Goal: Task Accomplishment & Management: Use online tool/utility

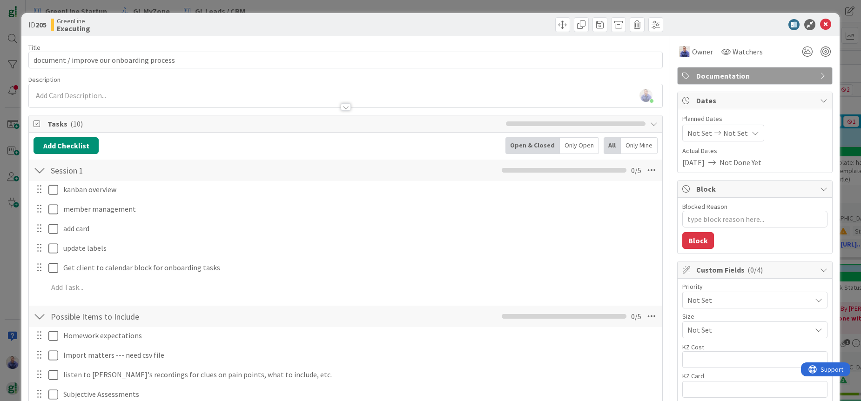
scroll to position [127, 1273]
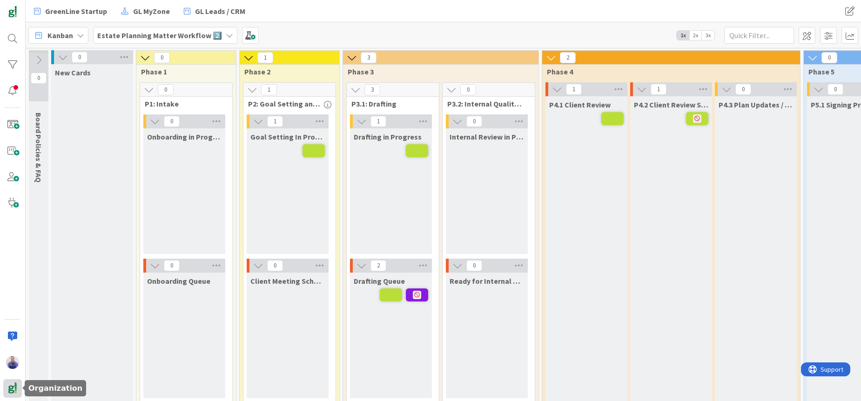
click at [11, 392] on img at bounding box center [12, 388] width 13 height 13
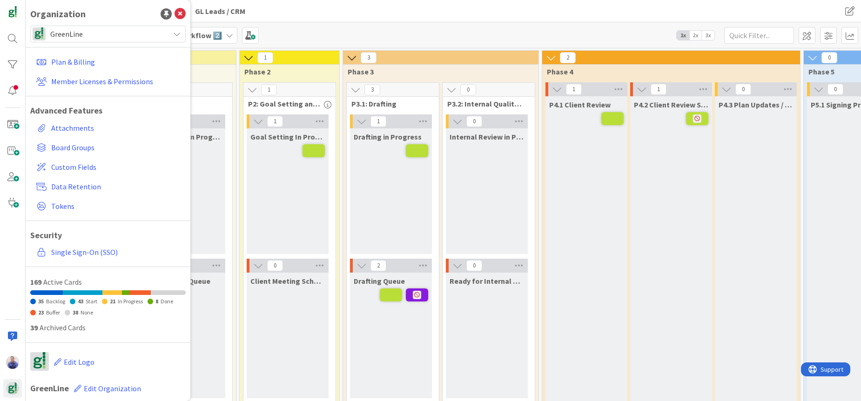
click at [105, 32] on span "GreenLine" at bounding box center [107, 33] width 115 height 13
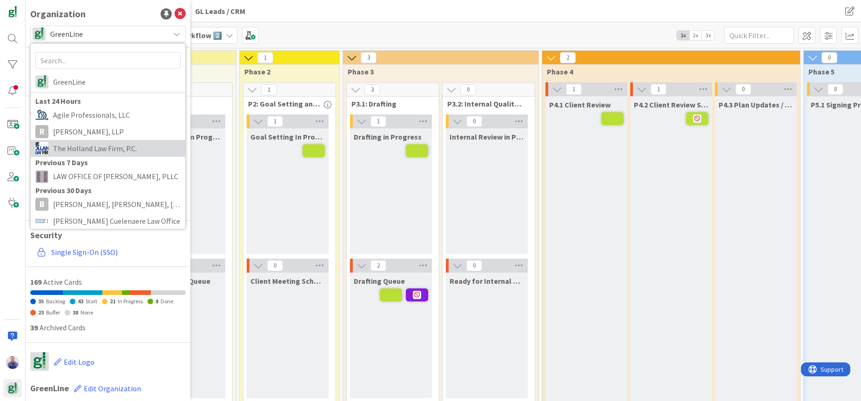
click at [107, 147] on span "The Holland Law Firm, P.C." at bounding box center [117, 149] width 128 height 14
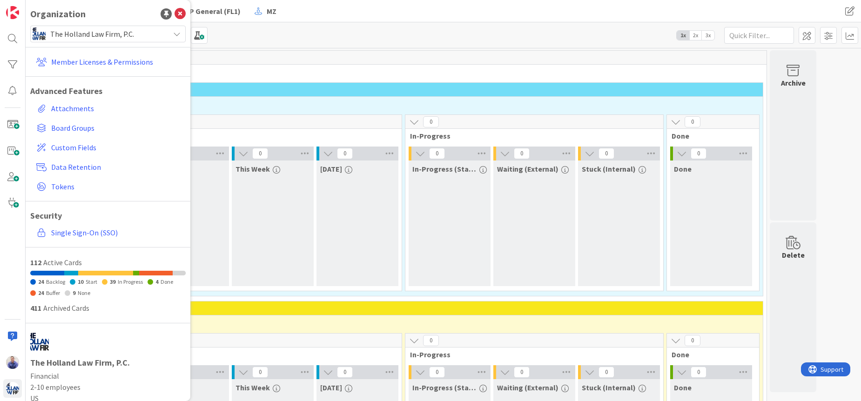
click at [240, 65] on div "0 Team Deliverables" at bounding box center [409, 64] width 715 height 27
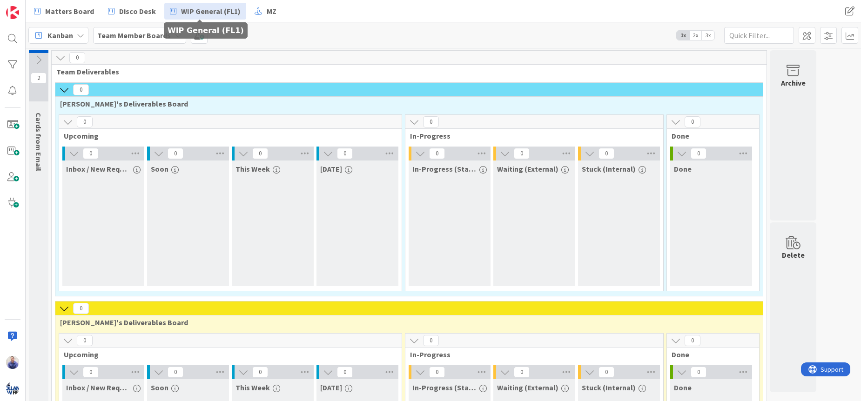
click at [186, 12] on span "WIP General (FL1)" at bounding box center [211, 11] width 60 height 11
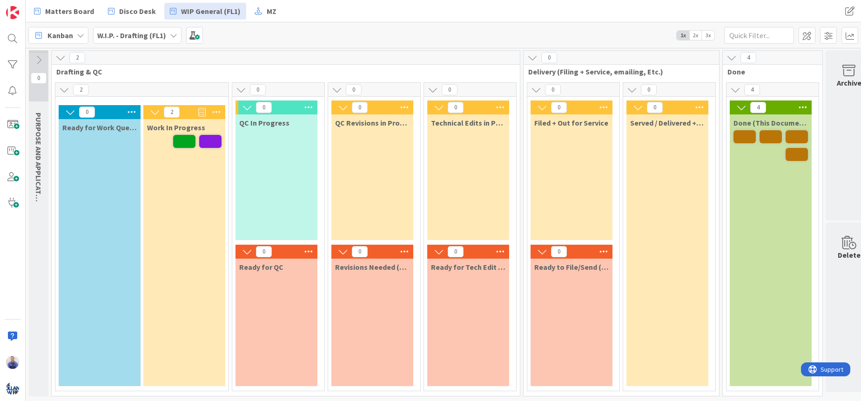
click at [141, 34] on b "W.I.P. - Drafting (FL1)" at bounding box center [131, 35] width 69 height 9
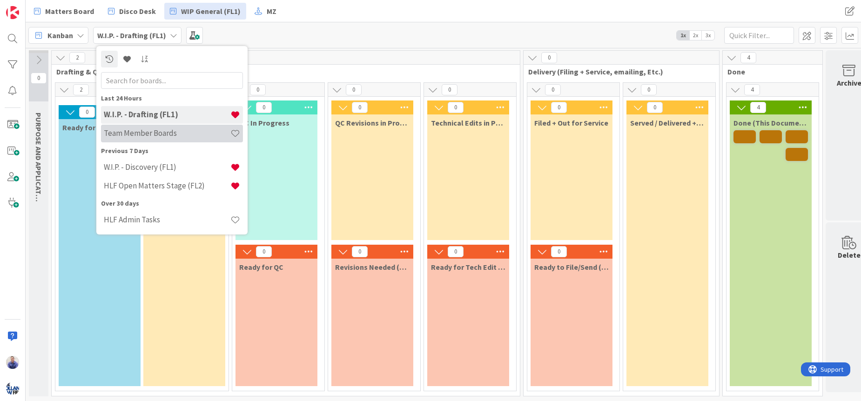
click at [152, 140] on div "Team Member Boards" at bounding box center [172, 134] width 142 height 18
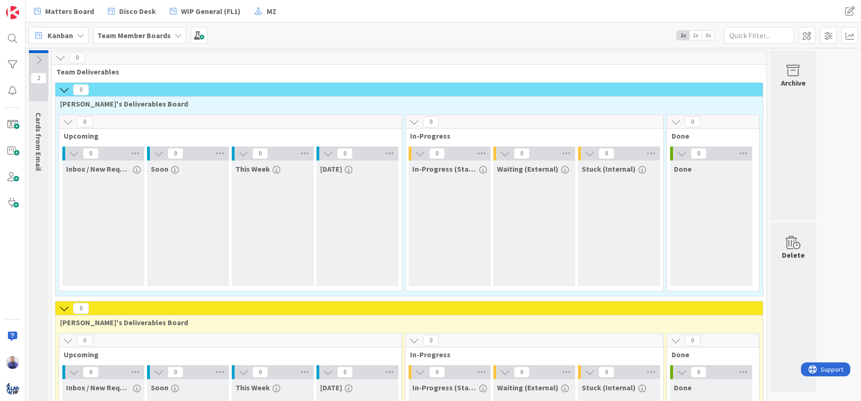
drag, startPoint x: 67, startPoint y: 87, endPoint x: 60, endPoint y: 116, distance: 30.1
click at [67, 87] on icon at bounding box center [64, 90] width 10 height 10
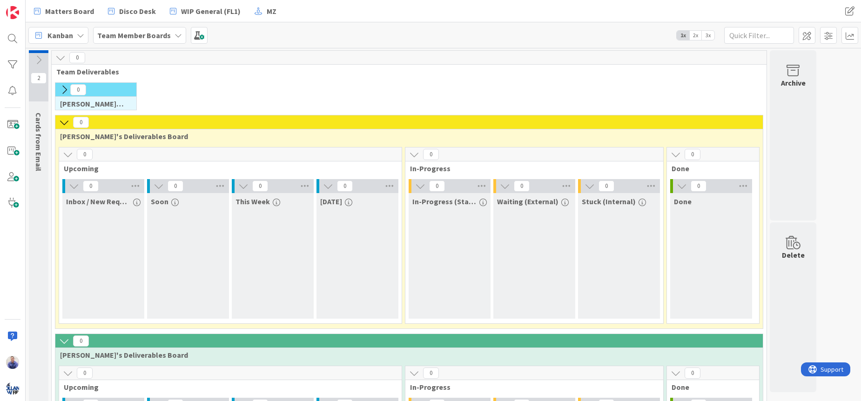
click at [63, 122] on icon at bounding box center [64, 122] width 10 height 10
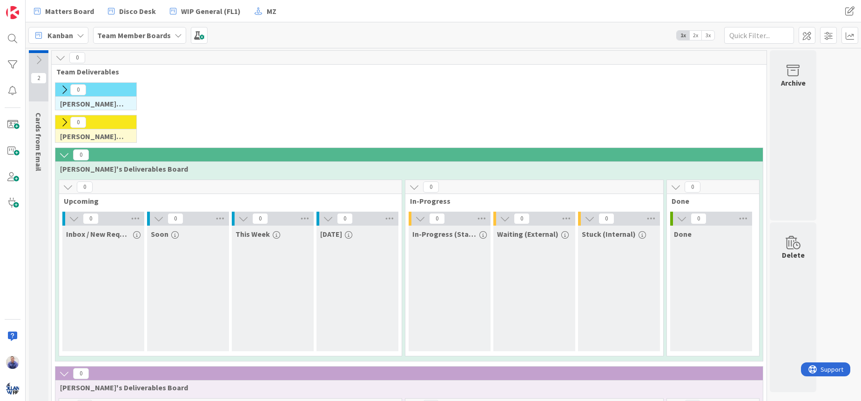
click at [62, 151] on icon at bounding box center [64, 155] width 10 height 10
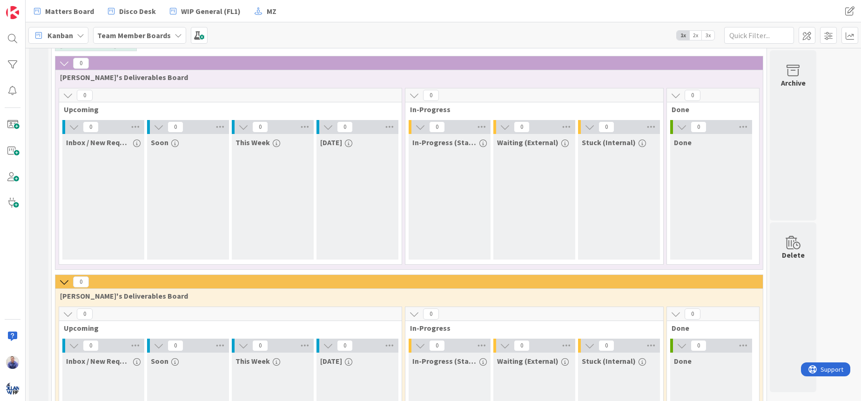
scroll to position [186, 0]
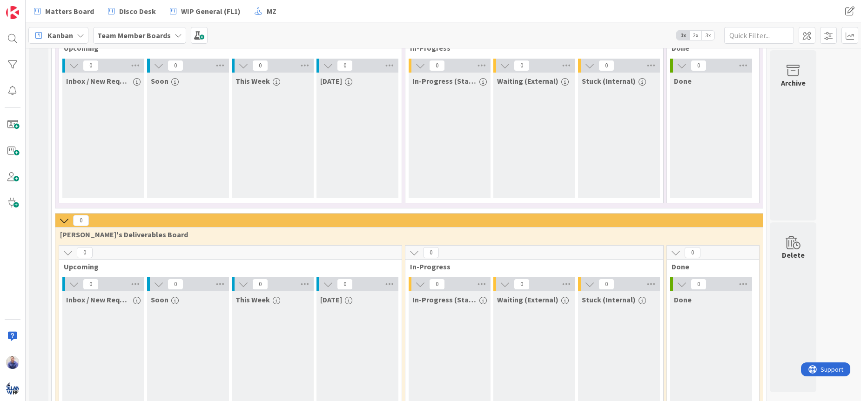
click at [63, 222] on icon at bounding box center [64, 221] width 10 height 10
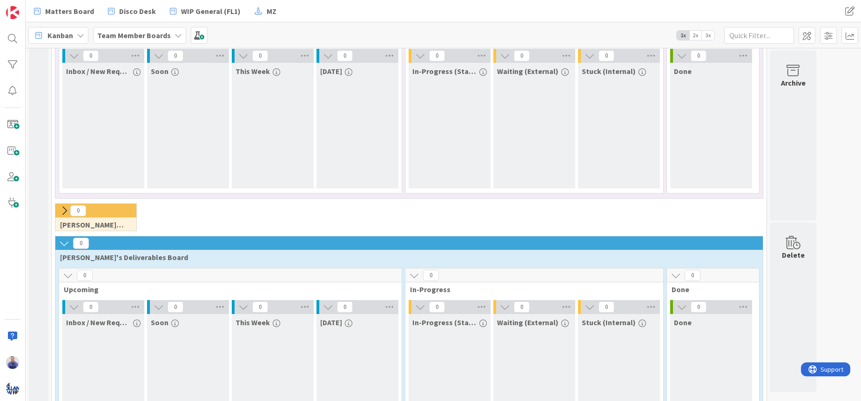
scroll to position [215, 0]
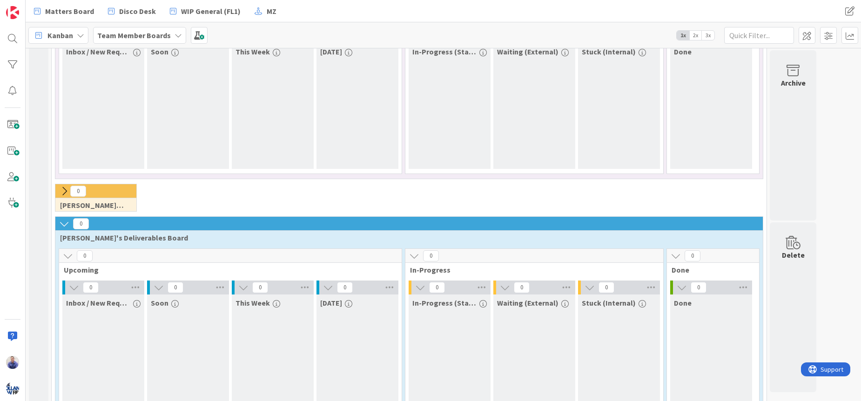
click at [65, 224] on icon at bounding box center [64, 224] width 10 height 10
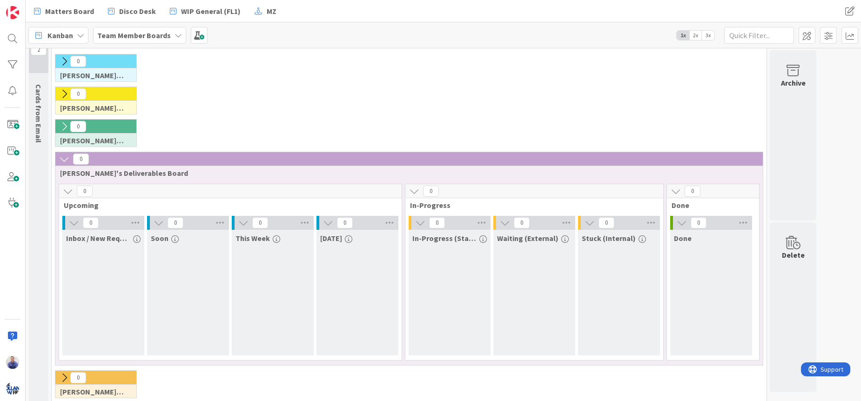
scroll to position [68, 0]
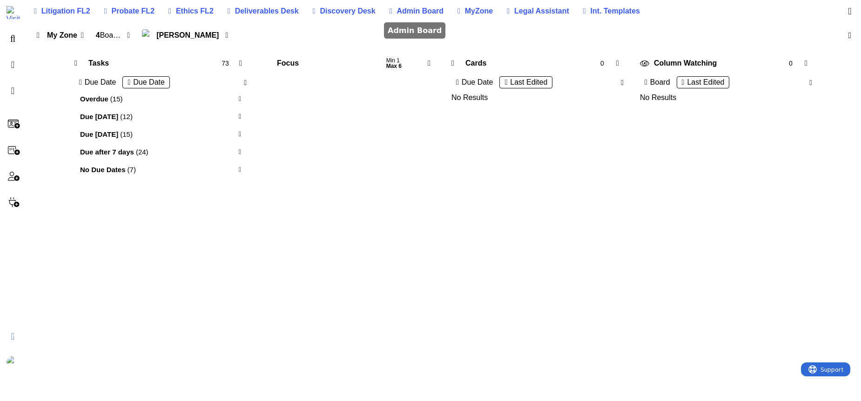
click at [431, 63] on icon at bounding box center [431, 63] width 7 height 7
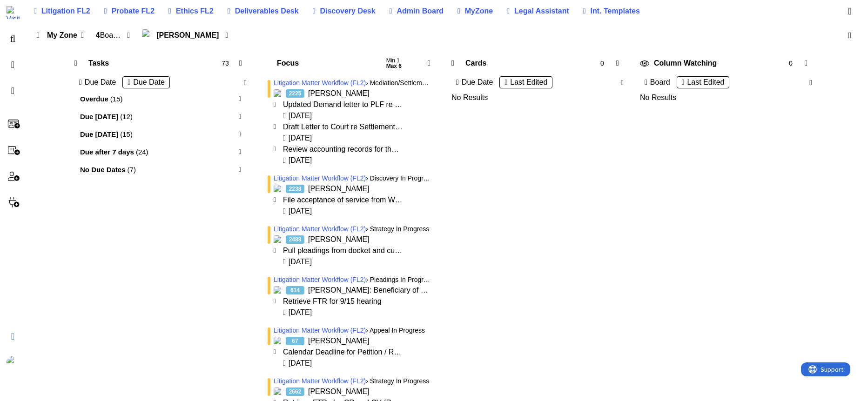
drag, startPoint x: 390, startPoint y: 188, endPoint x: 196, endPoint y: 209, distance: 194.8
click at [388, 175] on div "Litigation Matter Workflow (FL2) › Discovery In Progress 2238 [PERSON_NAME] Fil…" at bounding box center [349, 195] width 172 height 47
drag, startPoint x: 264, startPoint y: 189, endPoint x: 265, endPoint y: 164, distance: 24.7
click at [265, 163] on div "Litigation Matter Workflow (FL2) › Mediation/Settlement in Progress 2225 [PERSO…" at bounding box center [349, 361] width 172 height 571
drag, startPoint x: 267, startPoint y: 188, endPoint x: 262, endPoint y: 162, distance: 26.7
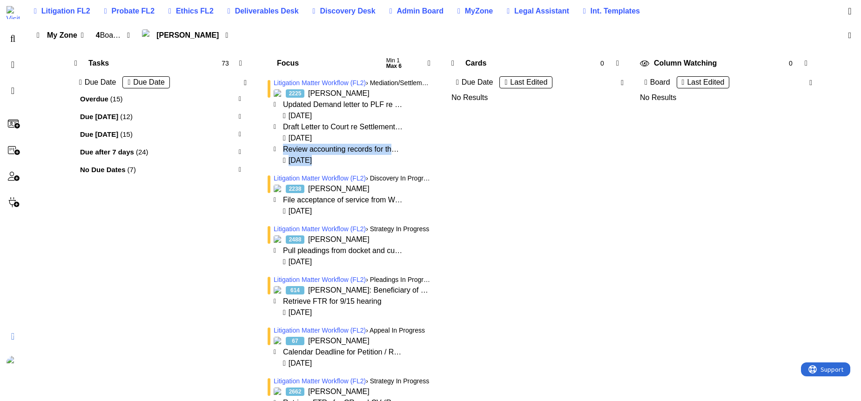
click at [263, 151] on div "Litigation Matter Workflow (FL2) › Mediation/Settlement in Progress 2225 [PERSO…" at bounding box center [349, 361] width 172 height 571
click at [240, 213] on div "Tasks 73 Due Date Due Date Overdue ( 15 ) Due [DATE] ( 12 ) Due [DATE] ( 15 ) D…" at bounding box center [161, 353] width 182 height 597
drag, startPoint x: 265, startPoint y: 193, endPoint x: 214, endPoint y: 223, distance: 59.5
click at [239, 226] on div "Tasks 73 Due Date Due Date Overdue ( 15 ) Due [DATE] ( 12 ) Due [DATE] ( 15 ) D…" at bounding box center [444, 353] width 836 height 611
click at [214, 223] on div "Tasks 73 Due Date Due Date Overdue ( 15 ) Due [DATE] ( 12 ) Due [DATE] ( 15 ) D…" at bounding box center [161, 353] width 182 height 597
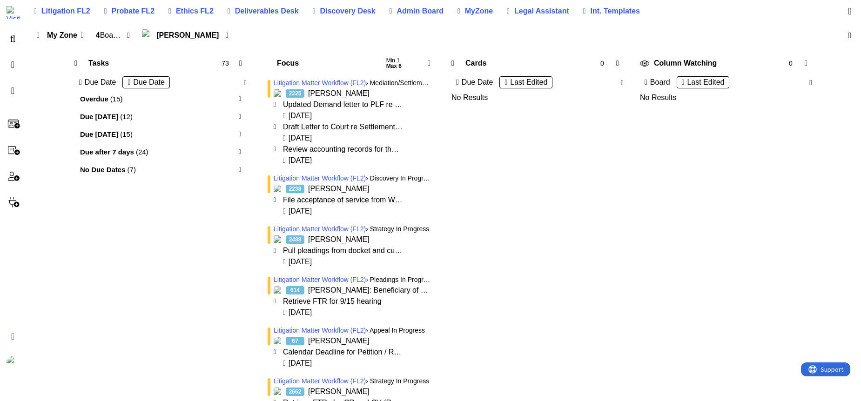
click at [428, 63] on icon at bounding box center [431, 63] width 7 height 7
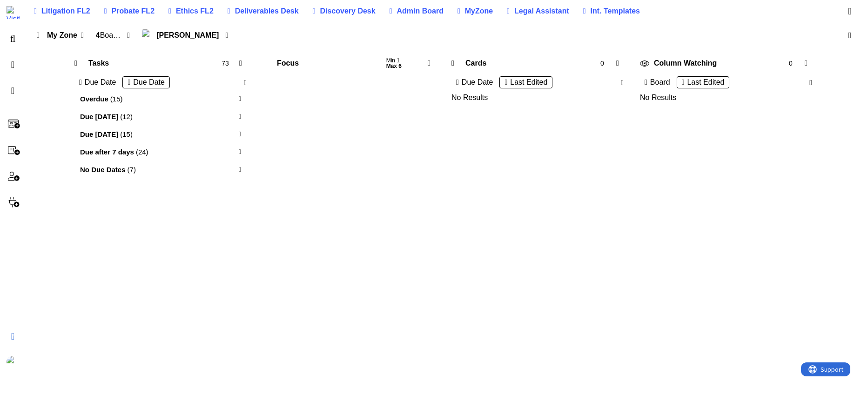
click at [428, 63] on icon at bounding box center [431, 63] width 7 height 7
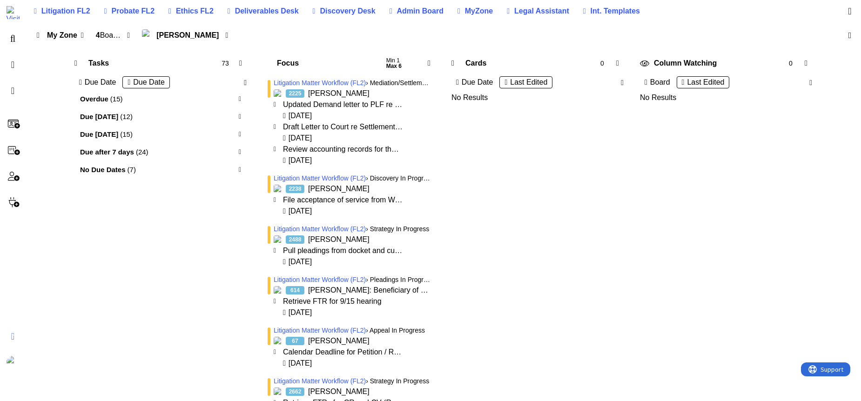
click at [206, 35] on span "[PERSON_NAME]" at bounding box center [187, 35] width 62 height 11
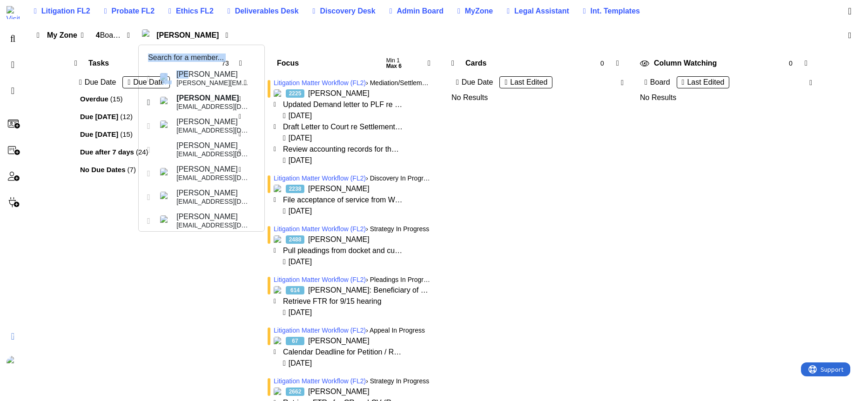
drag, startPoint x: 196, startPoint y: 68, endPoint x: 198, endPoint y: 75, distance: 8.1
click at [198, 75] on div "[PERSON_NAME] [PERSON_NAME][EMAIL_ADDRESS][DOMAIN_NAME] [PERSON_NAME] [EMAIL_AD…" at bounding box center [202, 138] width 126 height 186
click at [198, 76] on div "[PERSON_NAME]" at bounding box center [213, 74] width 74 height 8
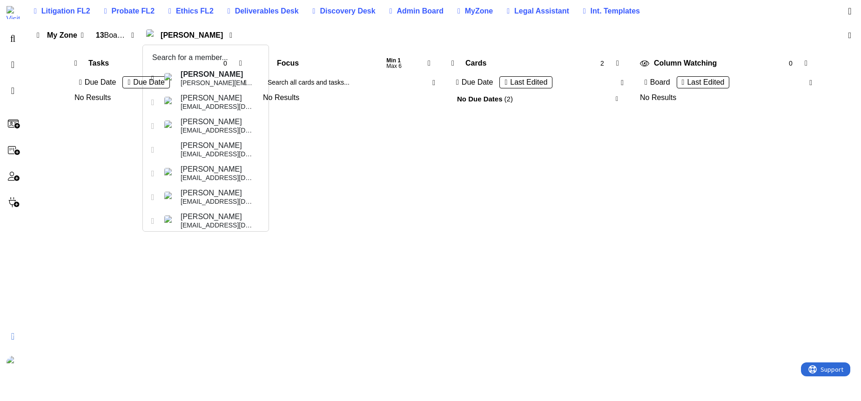
drag, startPoint x: 419, startPoint y: 164, endPoint x: 383, endPoint y: 152, distance: 37.8
click at [419, 164] on div "Tasks 0 Due Date Due Date No Results Focus Min 1 Max 6 0 No Results Cards 2 Due…" at bounding box center [444, 224] width 836 height 353
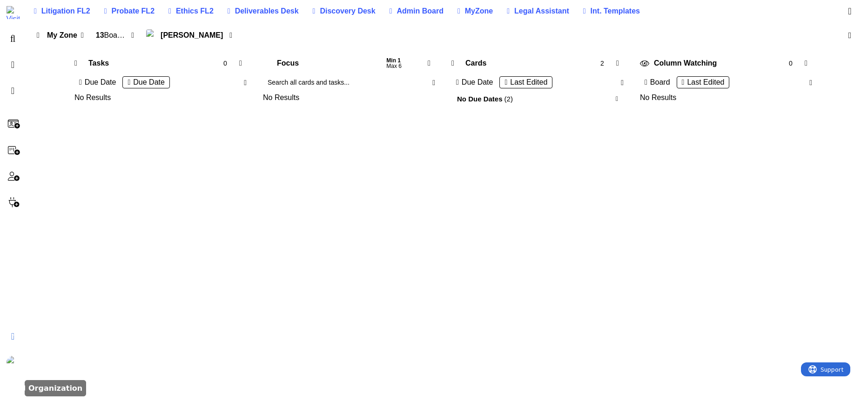
click at [17, 386] on div "R" at bounding box center [13, 388] width 13 height 13
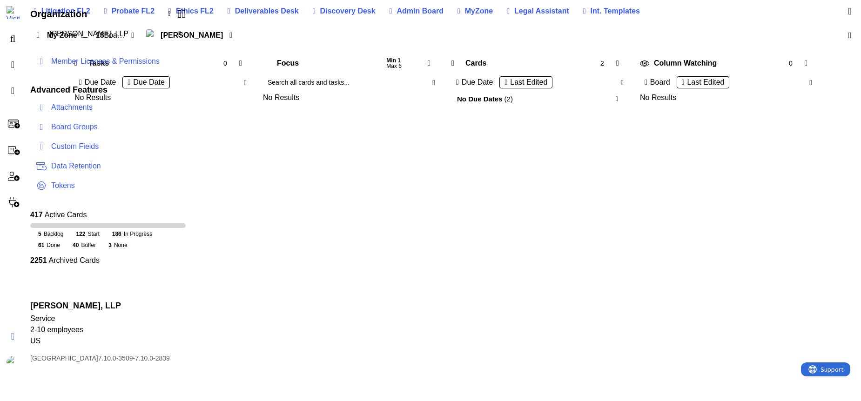
click at [103, 37] on span "[PERSON_NAME], LLP" at bounding box center [110, 33] width 120 height 13
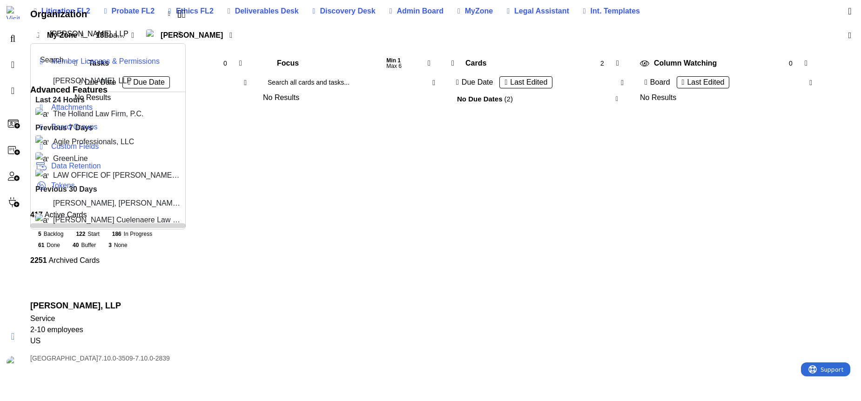
click at [101, 141] on span "Agile Professionals, LLC" at bounding box center [117, 142] width 128 height 14
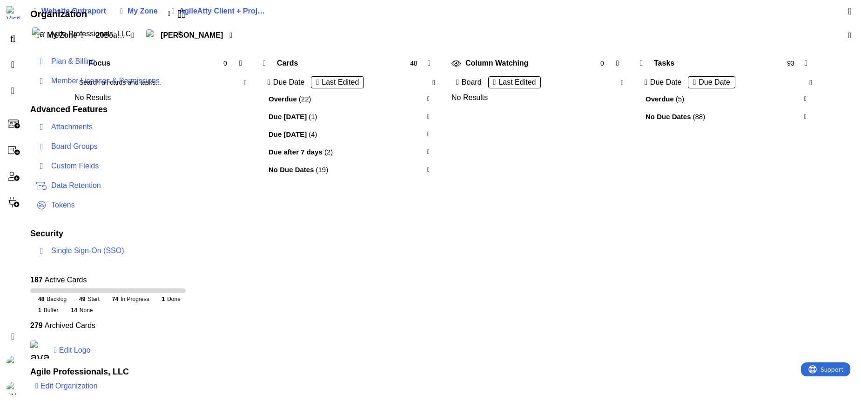
drag, startPoint x: 513, startPoint y: 237, endPoint x: 463, endPoint y: 168, distance: 85.7
click at [505, 221] on div "Focus 0 No Results Cards 48 Due Date Last Edited Overdue ( 22 ) Due [DATE] ( 1 …" at bounding box center [444, 224] width 836 height 353
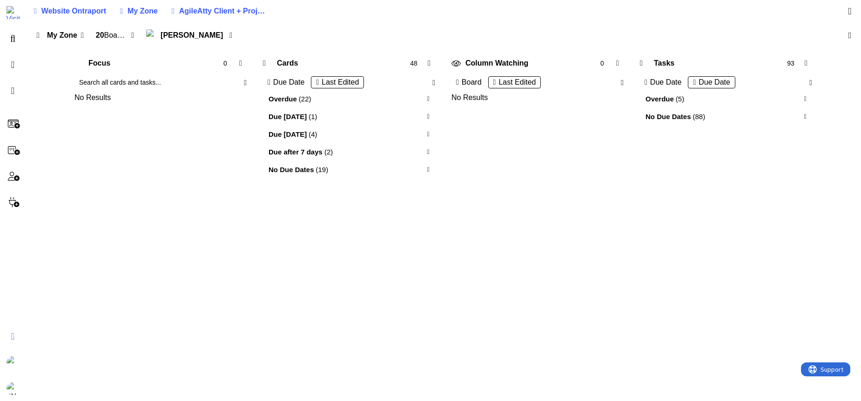
drag, startPoint x: 417, startPoint y: 97, endPoint x: 422, endPoint y: 102, distance: 7.2
click at [417, 97] on div "Overdue ( 22 )" at bounding box center [349, 99] width 172 height 14
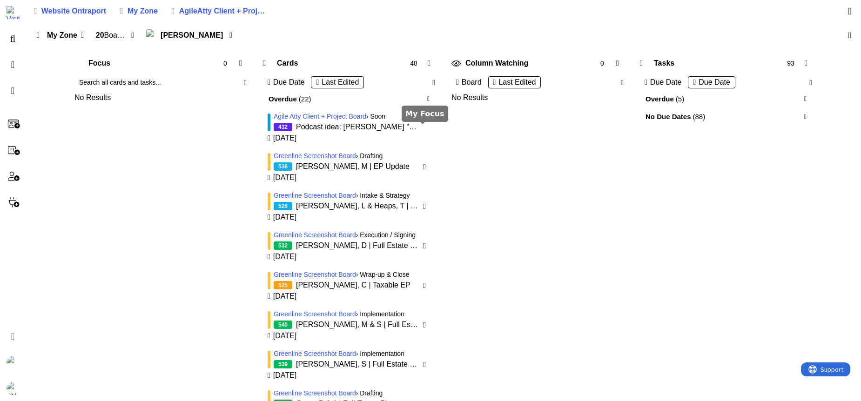
click at [423, 129] on div at bounding box center [426, 126] width 7 height 7
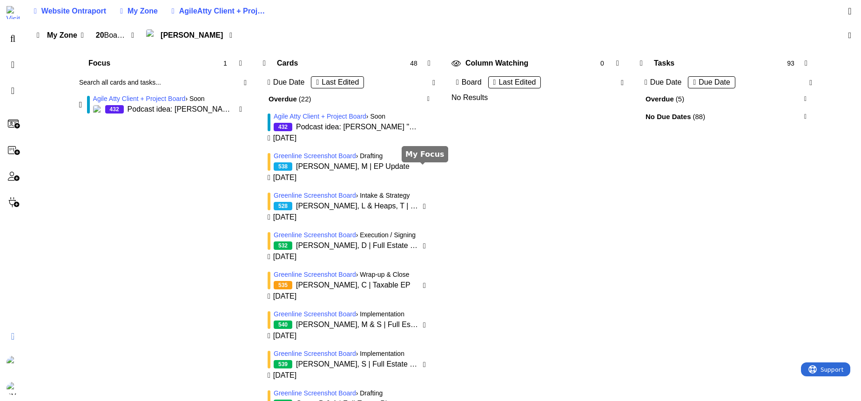
click at [423, 169] on div at bounding box center [426, 166] width 7 height 7
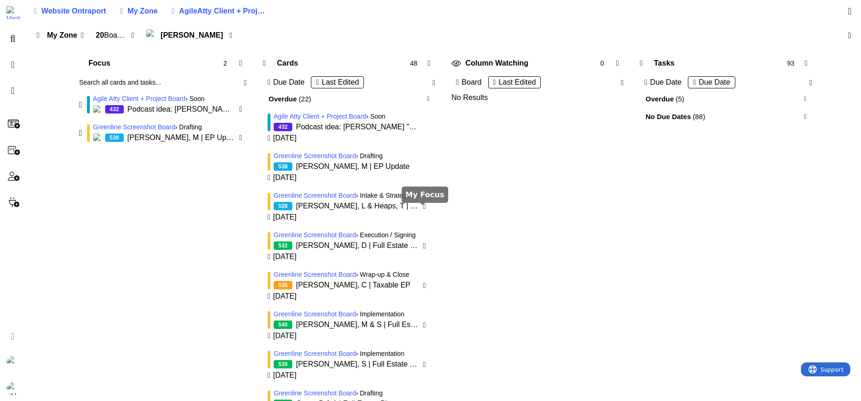
drag, startPoint x: 425, startPoint y: 211, endPoint x: 378, endPoint y: 203, distance: 47.3
click at [425, 210] on div at bounding box center [426, 206] width 7 height 7
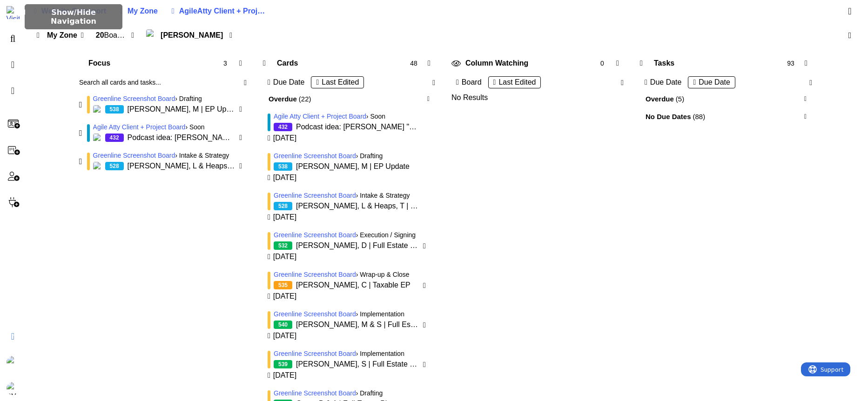
click at [19, 5] on link at bounding box center [13, 12] width 19 height 19
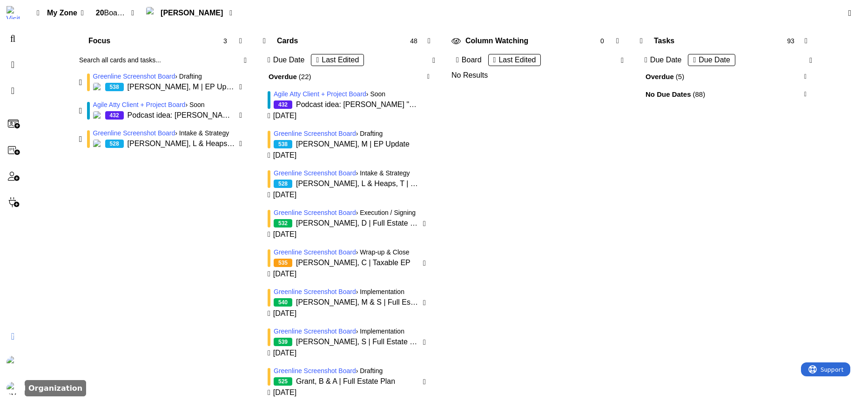
click at [12, 387] on img at bounding box center [13, 388] width 13 height 13
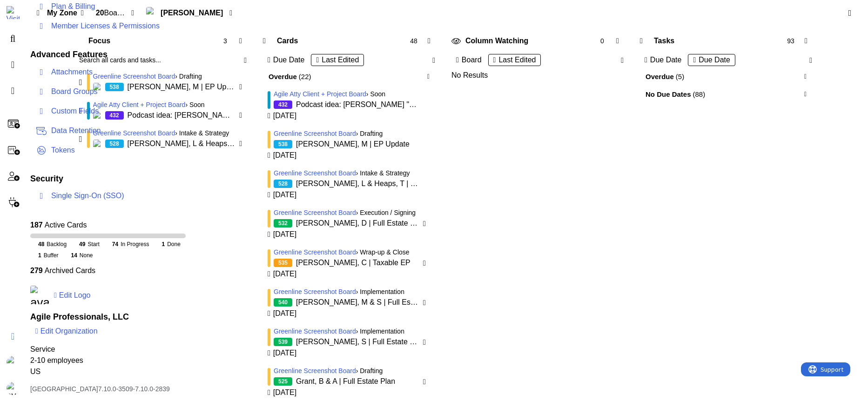
scroll to position [67, 0]
click at [82, 332] on span "Edit Organization" at bounding box center [69, 331] width 57 height 8
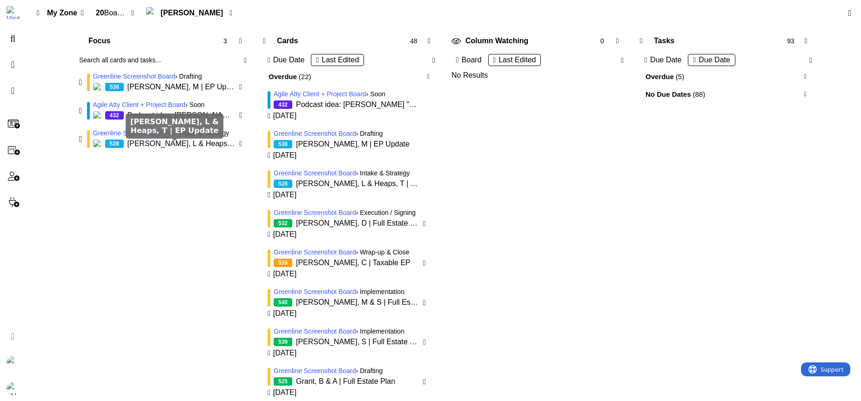
click at [154, 144] on span "[PERSON_NAME], L & Heaps, T | EP Update" at bounding box center [182, 143] width 108 height 11
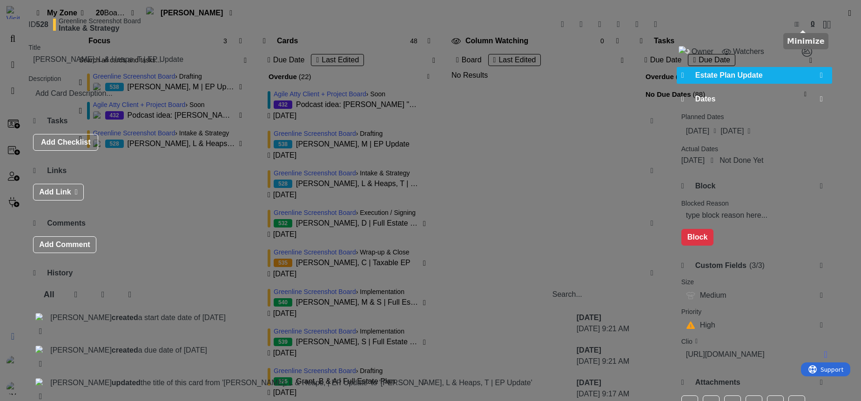
click at [807, 24] on icon at bounding box center [812, 24] width 11 height 11
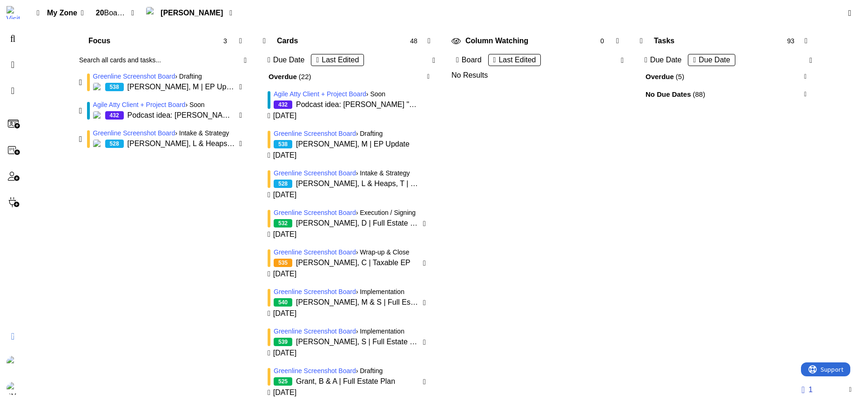
click at [813, 391] on link "1" at bounding box center [807, 390] width 11 height 11
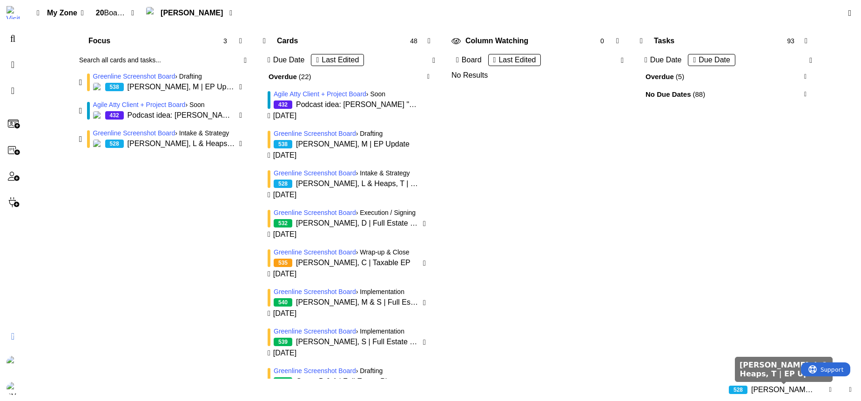
click at [787, 390] on span "[PERSON_NAME], L & Heaps, T | EP Update" at bounding box center [784, 390] width 66 height 11
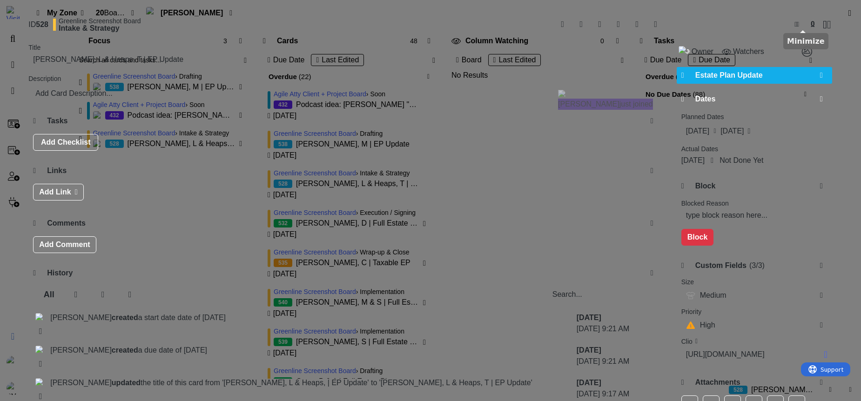
click at [807, 26] on icon at bounding box center [812, 24] width 11 height 11
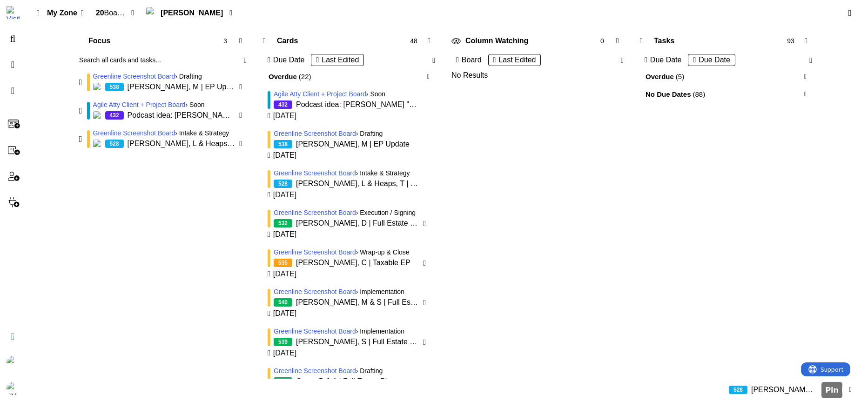
click at [850, 390] on div at bounding box center [850, 390] width 10 height 10
click at [805, 390] on icon at bounding box center [803, 389] width 3 height 9
click at [808, 389] on span "[PERSON_NAME], L & Heaps, T | EP Update" at bounding box center [784, 390] width 66 height 11
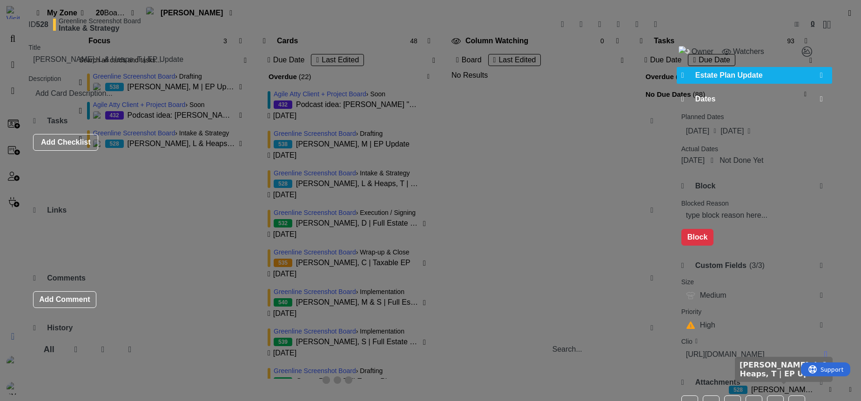
type textarea "x"
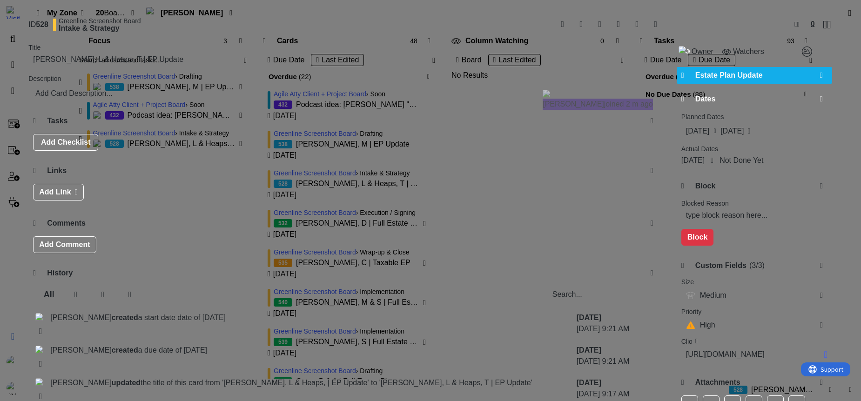
click at [71, 197] on button "Add Link" at bounding box center [58, 192] width 50 height 17
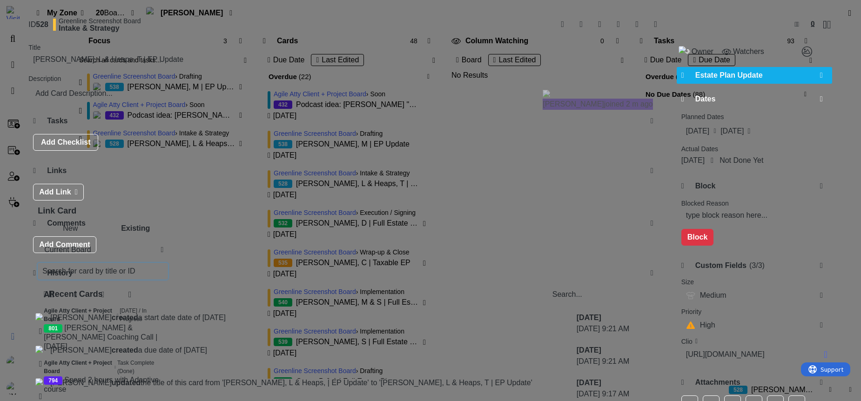
click at [116, 280] on input "text" at bounding box center [103, 271] width 130 height 17
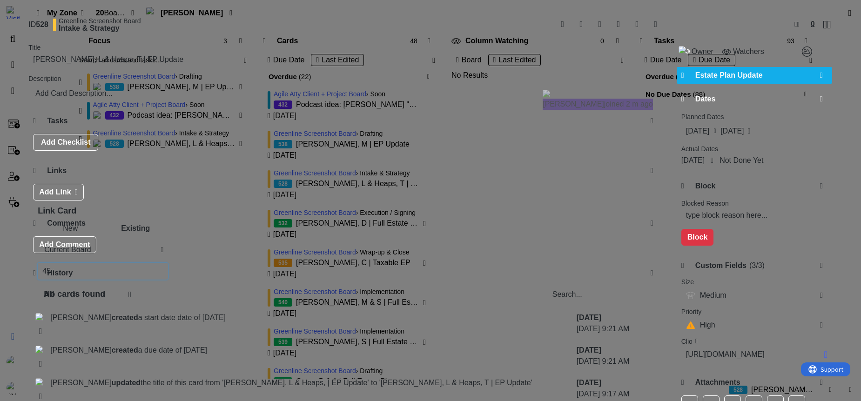
type input "4"
type input "15"
drag, startPoint x: 78, startPoint y: 275, endPoint x: 38, endPoint y: 273, distance: 40.6
click at [38, 273] on input "15" at bounding box center [103, 271] width 130 height 17
click at [622, 208] on div "Add Link Link Card New Existing Current Board No cards found" at bounding box center [345, 193] width 635 height 29
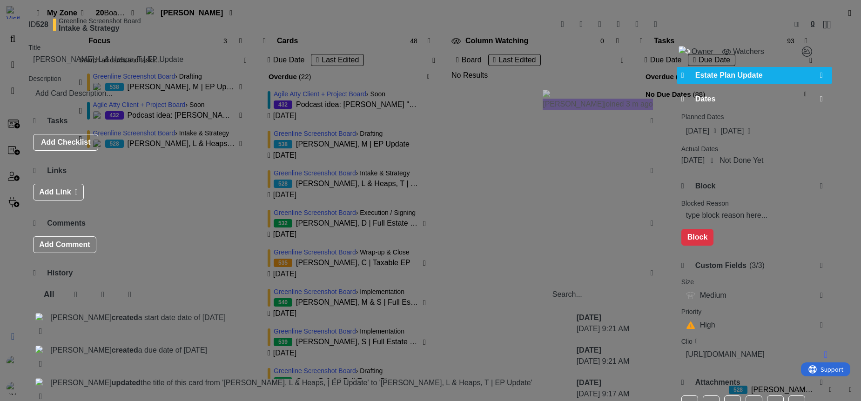
click at [69, 201] on button "Add Link" at bounding box center [58, 192] width 50 height 17
click at [122, 251] on span "Current Board" at bounding box center [97, 249] width 110 height 13
drag, startPoint x: 116, startPoint y: 292, endPoint x: 114, endPoint y: 279, distance: 12.8
click at [116, 290] on span "All Boards" at bounding box center [107, 289] width 129 height 14
click at [112, 257] on span "All Boards" at bounding box center [97, 249] width 110 height 13
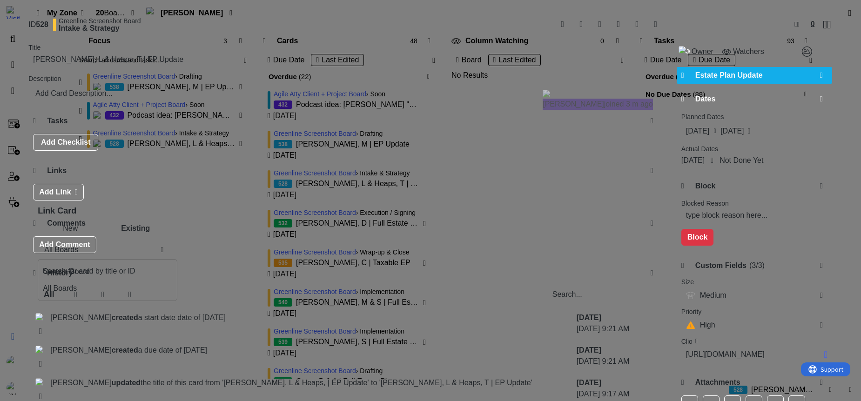
click at [111, 256] on span "All Boards" at bounding box center [97, 249] width 110 height 13
click at [120, 274] on input "text" at bounding box center [103, 271] width 130 height 17
type input "45"
click at [80, 234] on div "New" at bounding box center [70, 228] width 65 height 17
click at [131, 236] on div "Existing" at bounding box center [135, 228] width 65 height 17
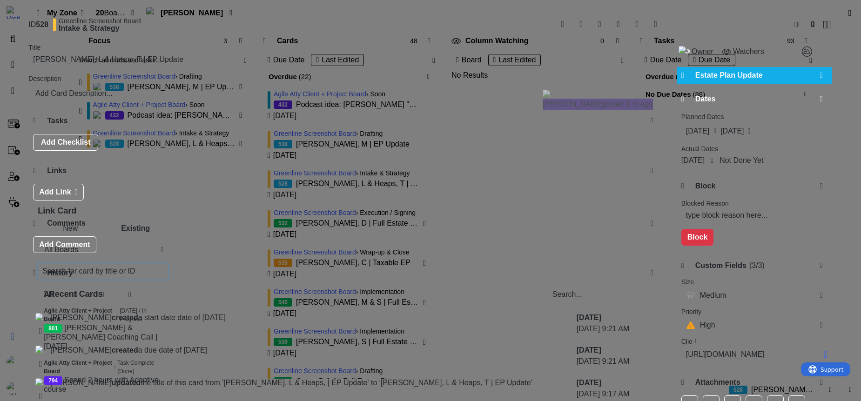
click at [89, 276] on input "text" at bounding box center [103, 271] width 130 height 17
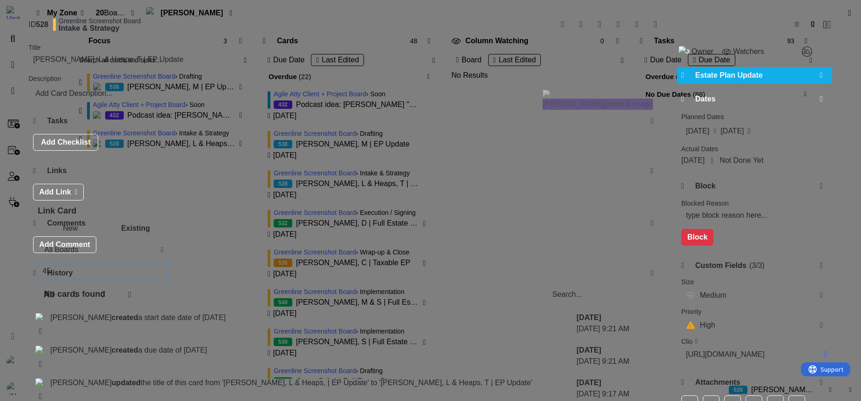
drag, startPoint x: 78, startPoint y: 275, endPoint x: 9, endPoint y: 266, distance: 69.5
click at [38, 266] on input "45" at bounding box center [103, 271] width 130 height 17
type input "green"
click at [73, 235] on div "New" at bounding box center [70, 228] width 65 height 17
type textarea "x"
